Goal: Check status: Check status

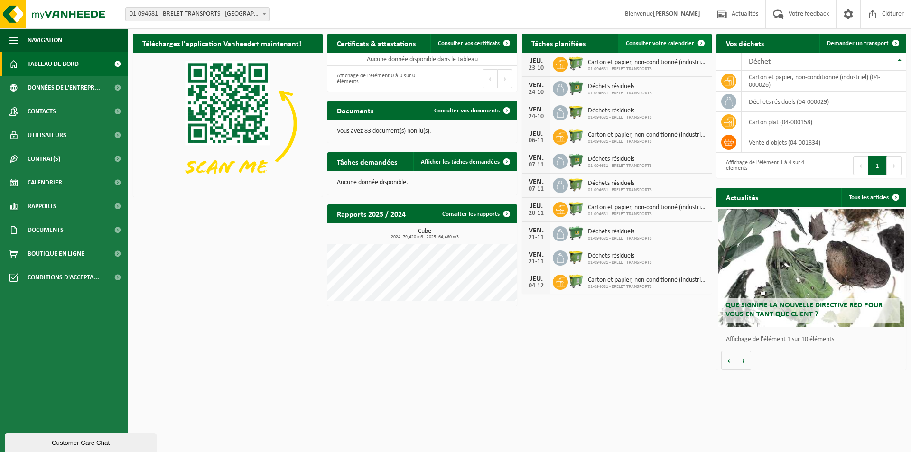
click at [666, 45] on span "Consulter votre calendrier" at bounding box center [660, 43] width 68 height 6
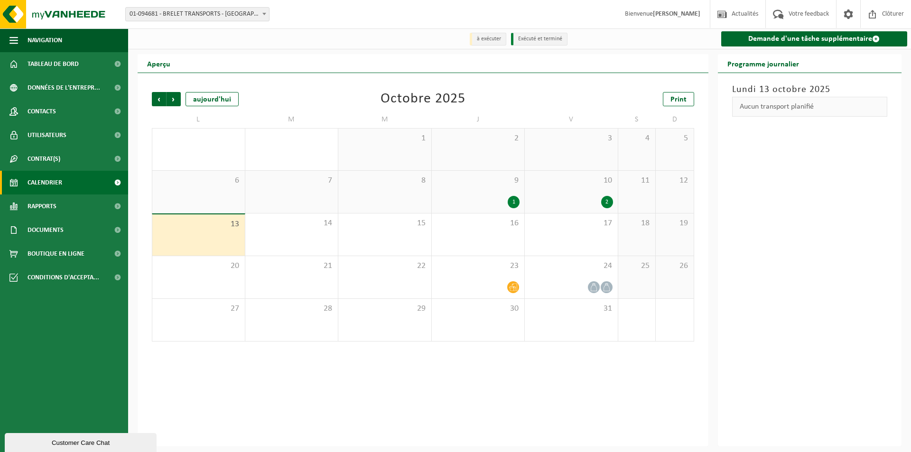
click at [515, 200] on div "1" at bounding box center [514, 202] width 12 height 12
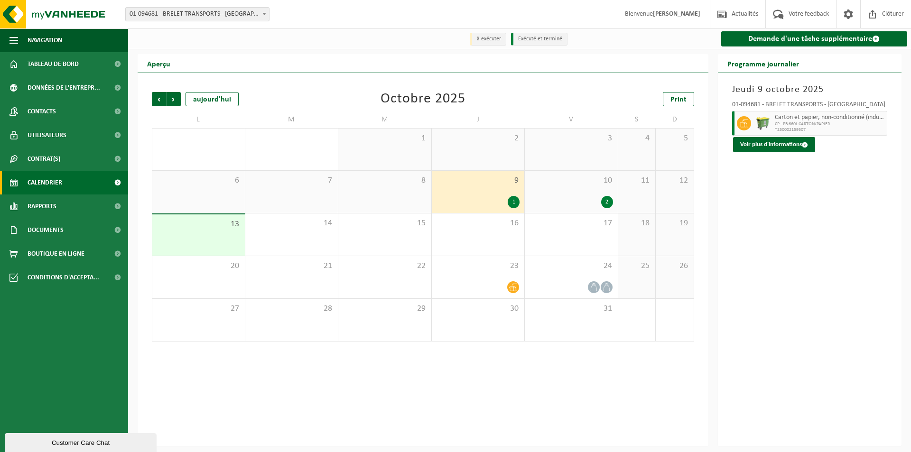
click at [609, 202] on div "2" at bounding box center [607, 202] width 12 height 12
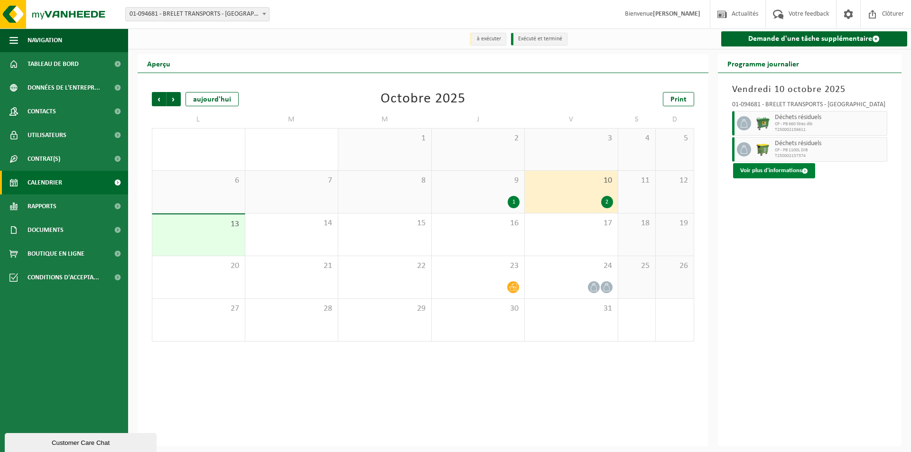
click at [758, 172] on button "Voir plus d'informations" at bounding box center [774, 170] width 82 height 15
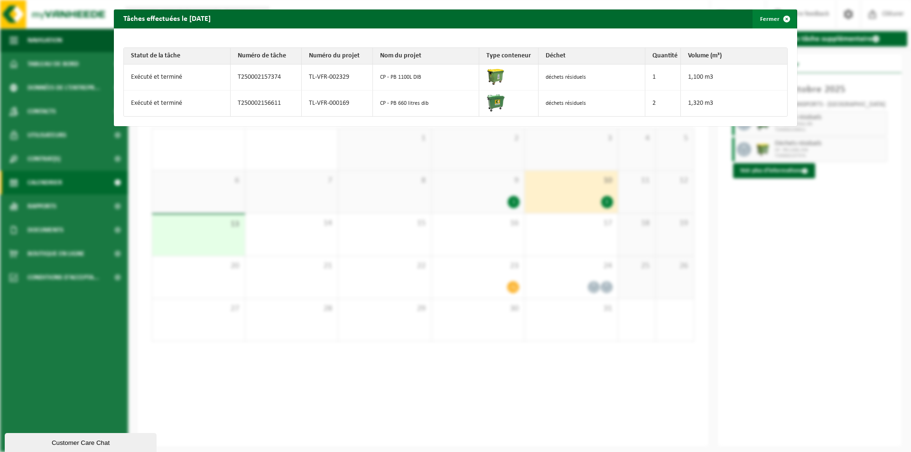
click at [758, 18] on button "Fermer" at bounding box center [774, 18] width 44 height 19
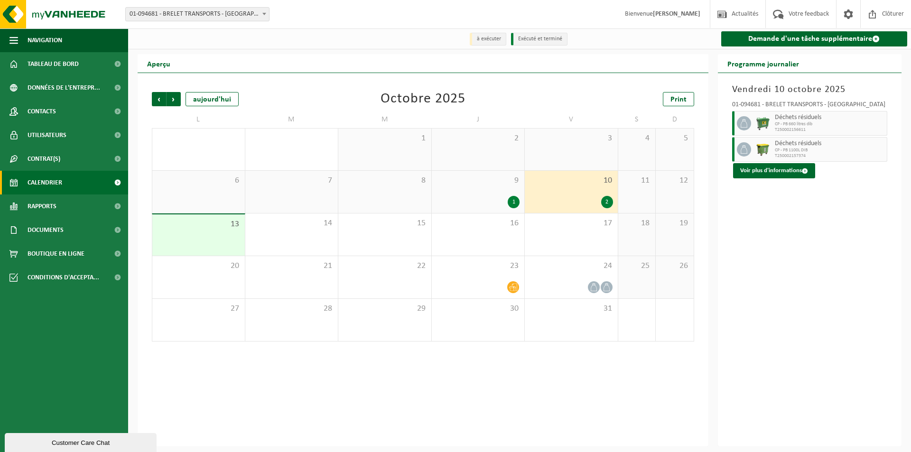
click at [819, 291] on div "Vendredi 10 octobre 2025 01-094681 - BRELET TRANSPORTS - ROUVROY Déchets résidu…" at bounding box center [810, 259] width 184 height 373
click at [160, 101] on span "Précédent" at bounding box center [159, 99] width 14 height 14
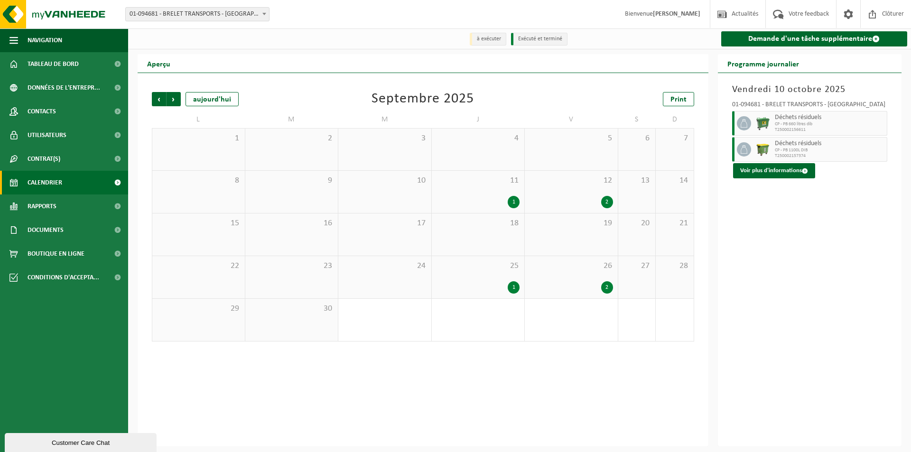
click at [516, 287] on div "1" at bounding box center [514, 287] width 12 height 12
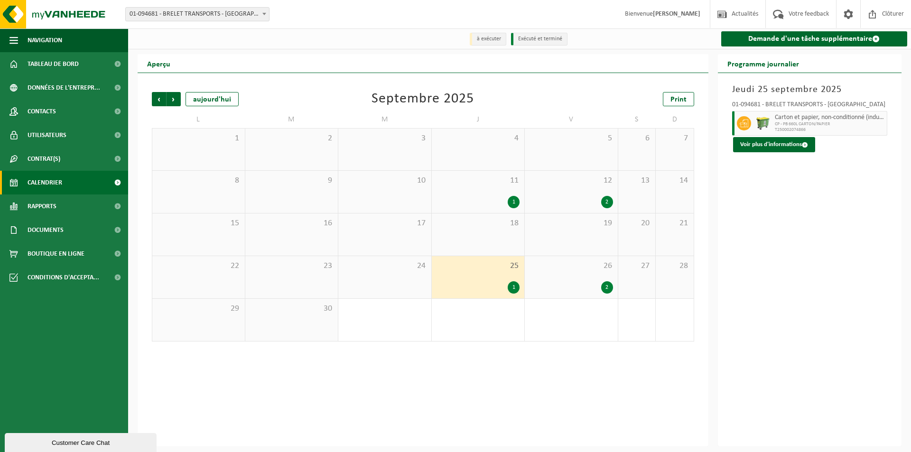
click at [804, 124] on span "CP - PB 660L CARTON/PAPIER" at bounding box center [830, 124] width 110 height 6
click at [796, 147] on button "Voir plus d'informations" at bounding box center [774, 144] width 82 height 15
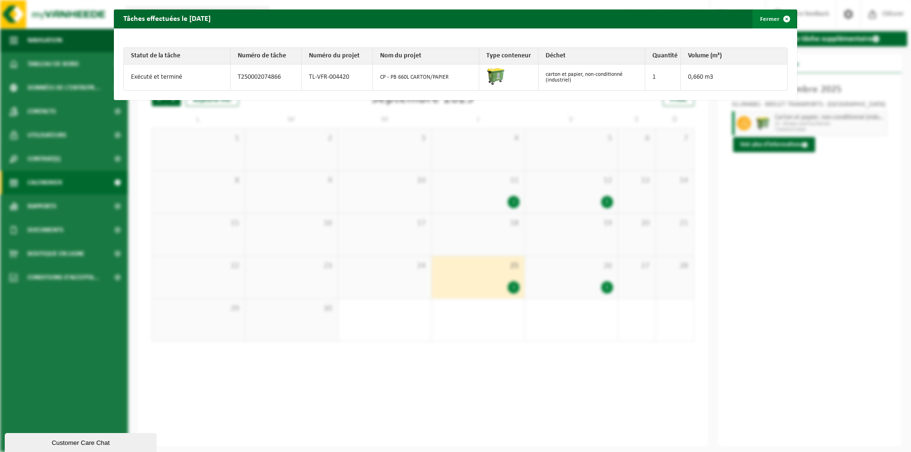
click at [777, 21] on span "button" at bounding box center [786, 18] width 19 height 19
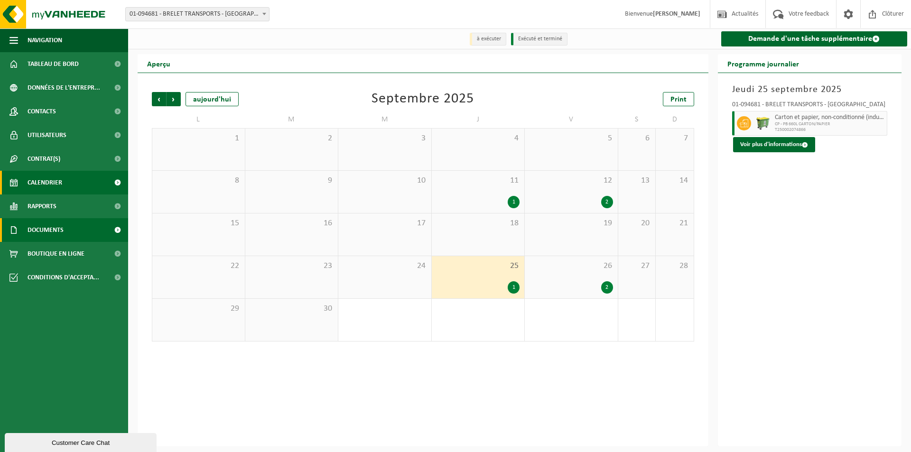
click at [62, 228] on span "Documents" at bounding box center [46, 230] width 36 height 24
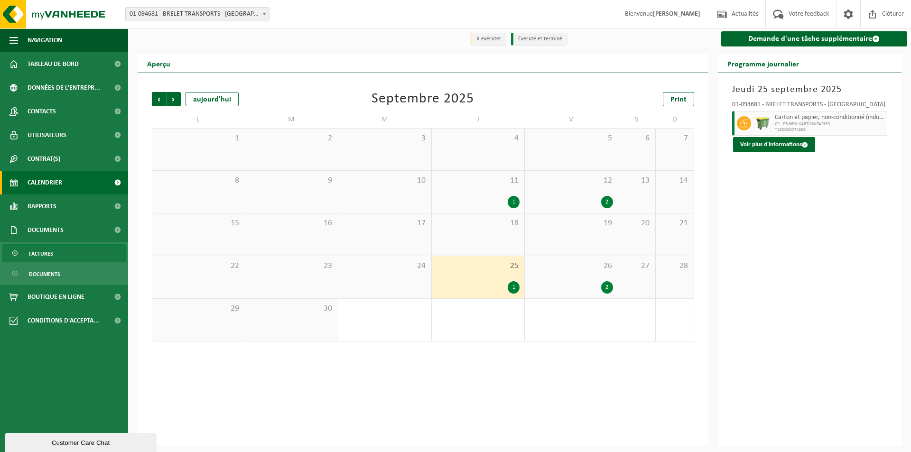
click at [46, 248] on span "Factures" at bounding box center [41, 254] width 24 height 18
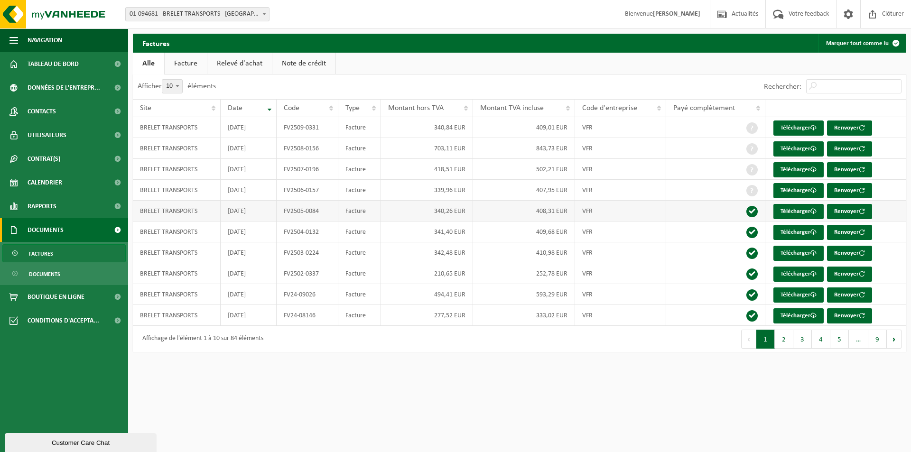
click at [752, 211] on span at bounding box center [751, 211] width 11 height 11
click at [189, 63] on link "Facture" at bounding box center [186, 64] width 42 height 22
click at [896, 15] on span "Clôturer" at bounding box center [893, 14] width 27 height 28
